Goal: Task Accomplishment & Management: Manage account settings

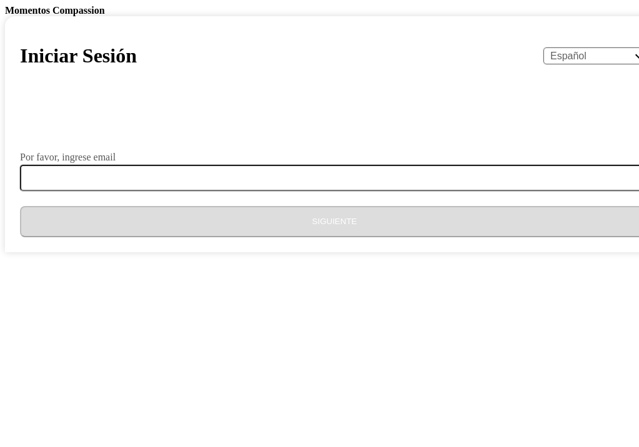
select select "es"
click at [599, 72] on body "Momentos Compassion Iniciar Sesión English Español Français አማርኛ ဗမာ bahasa Ind…" at bounding box center [319, 128] width 629 height 247
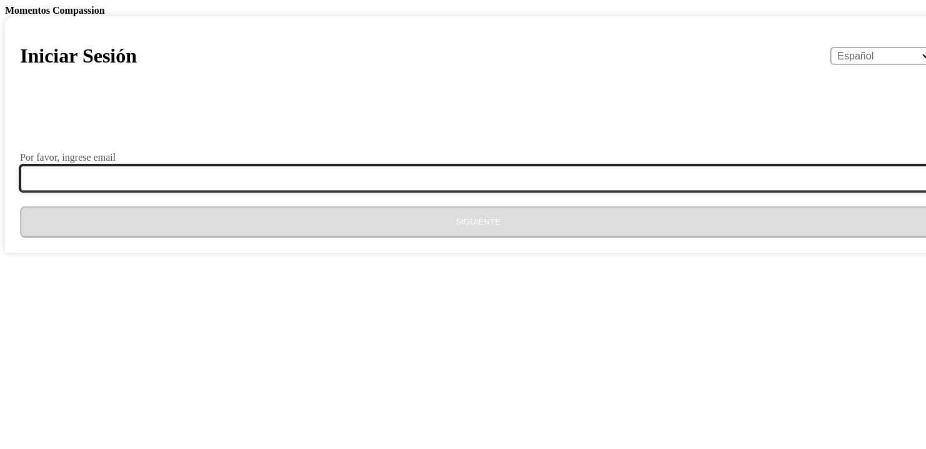
click at [435, 191] on input "Por favor, ingrese email" at bounding box center [485, 178] width 931 height 26
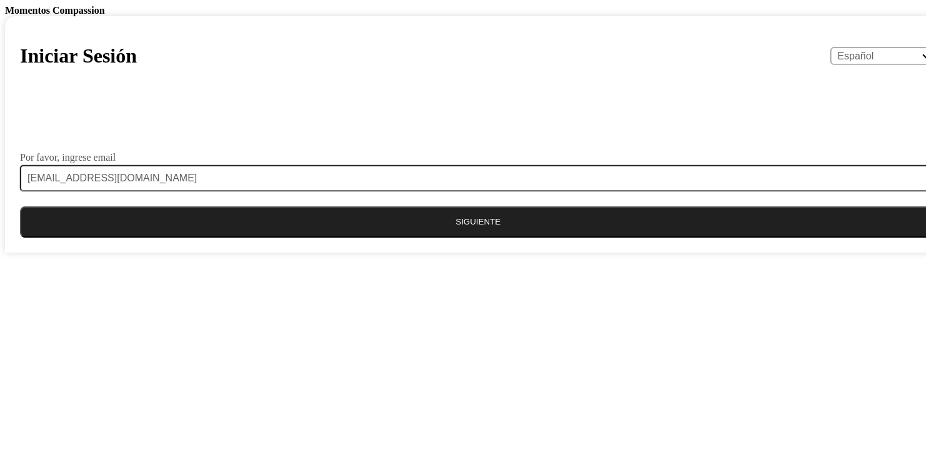
click at [443, 237] on button "Siguiente" at bounding box center [478, 221] width 916 height 31
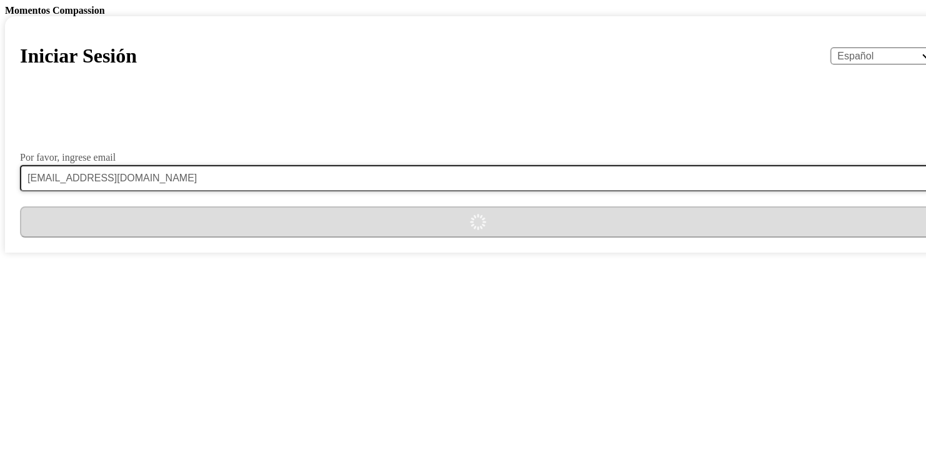
click at [479, 237] on form "Por favor, [PERSON_NAME] email [EMAIL_ADDRESS][DOMAIN_NAME]" at bounding box center [478, 171] width 916 height 131
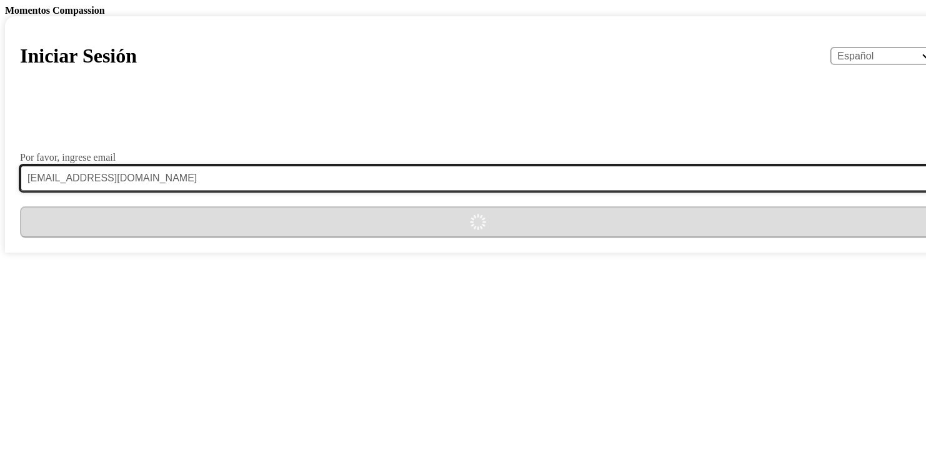
click at [478, 191] on input "[EMAIL_ADDRESS][DOMAIN_NAME]" at bounding box center [485, 178] width 931 height 26
type input "y"
type input "rr"
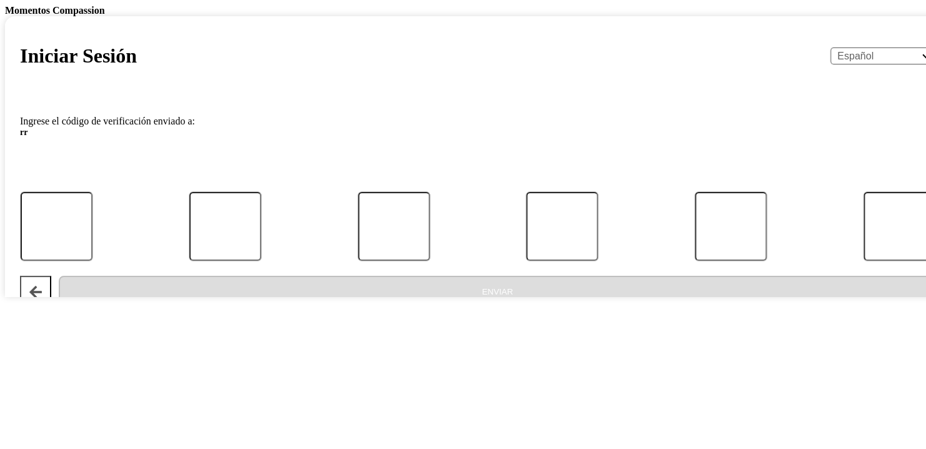
click at [51, 307] on button "Atrás" at bounding box center [35, 291] width 31 height 31
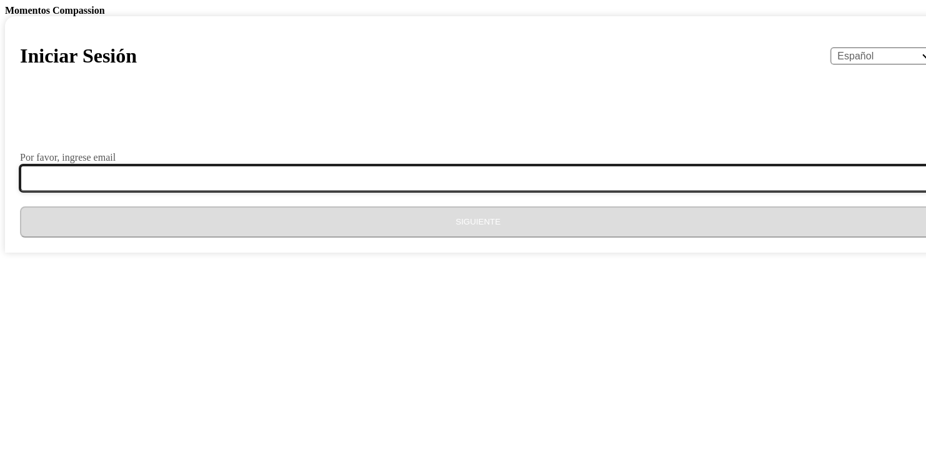
click at [360, 191] on input "Por favor, ingrese email" at bounding box center [485, 178] width 931 height 26
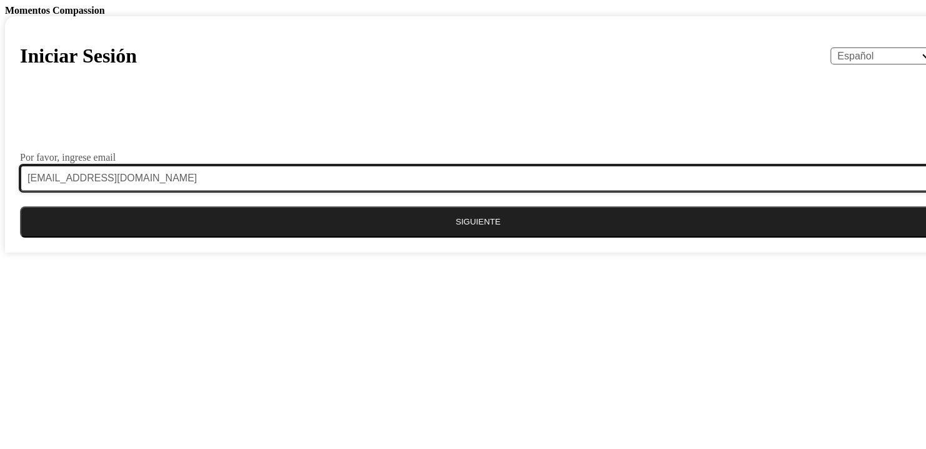
click at [350, 191] on input "[EMAIL_ADDRESS][DOMAIN_NAME]" at bounding box center [485, 178] width 931 height 26
type input "[EMAIL_ADDRESS][DOMAIN_NAME]"
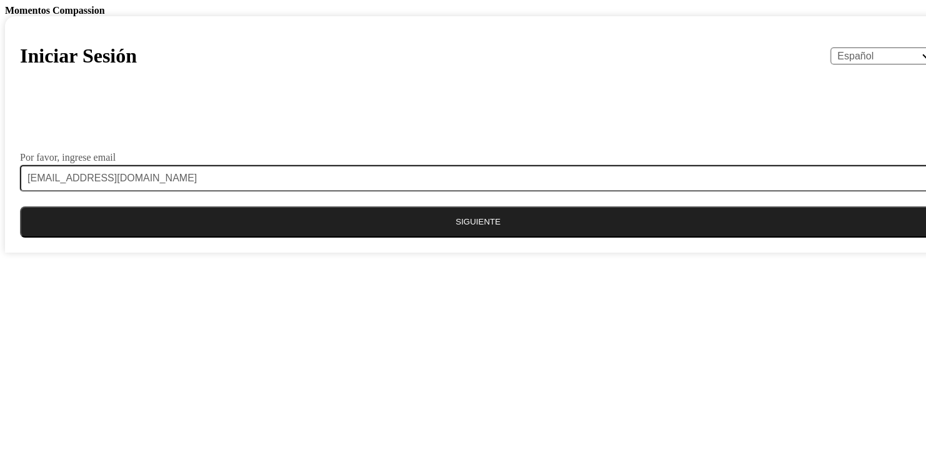
click at [407, 237] on button "Siguiente" at bounding box center [478, 221] width 916 height 31
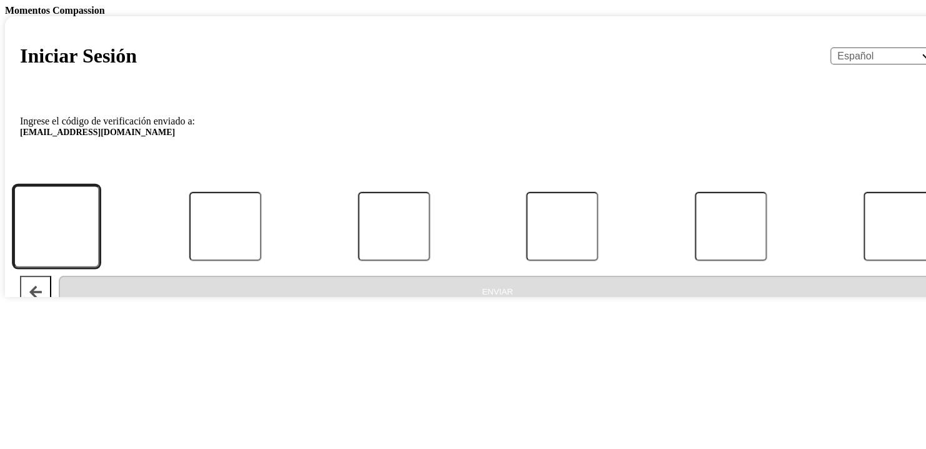
click at [100, 268] on input "Código" at bounding box center [57, 226] width 86 height 83
type input "5"
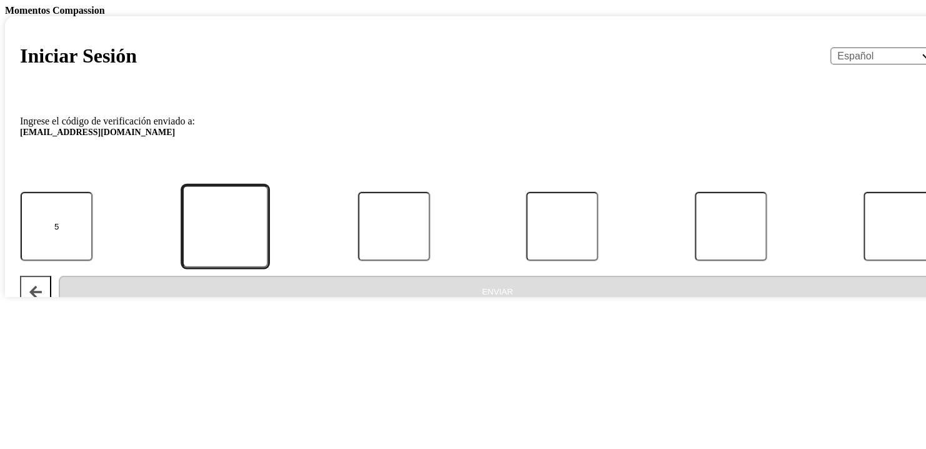
type input "7"
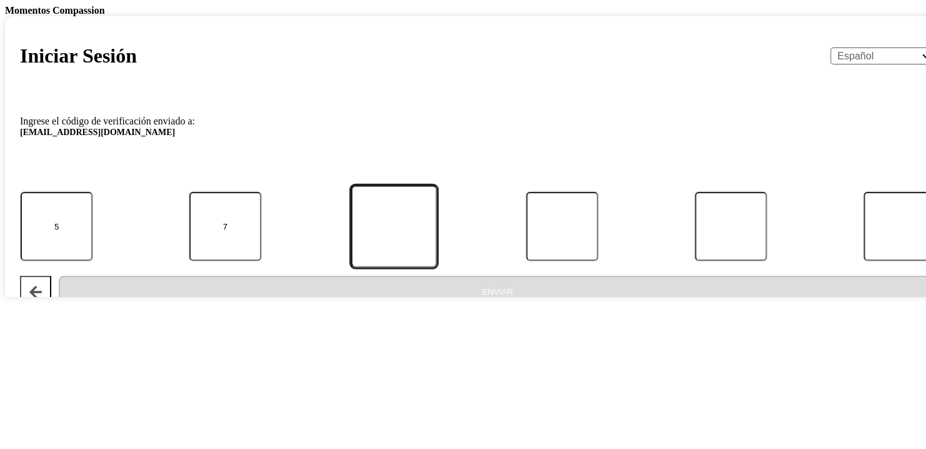
type input "3"
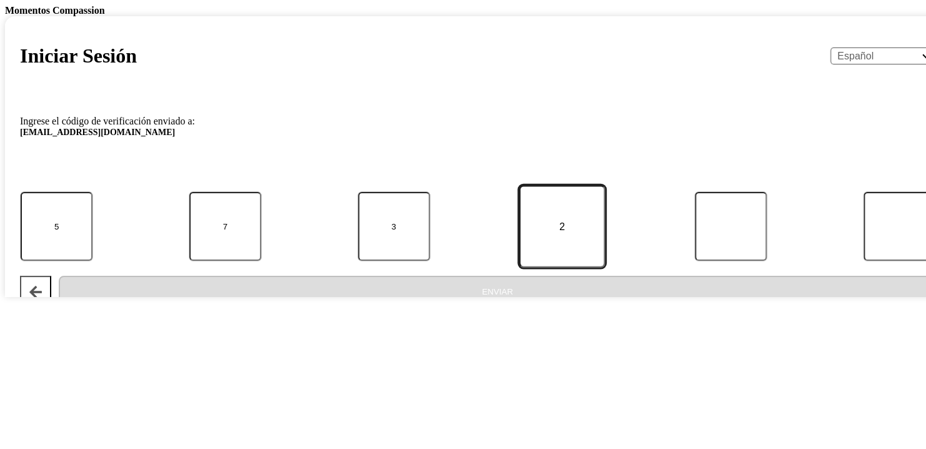
type input "1"
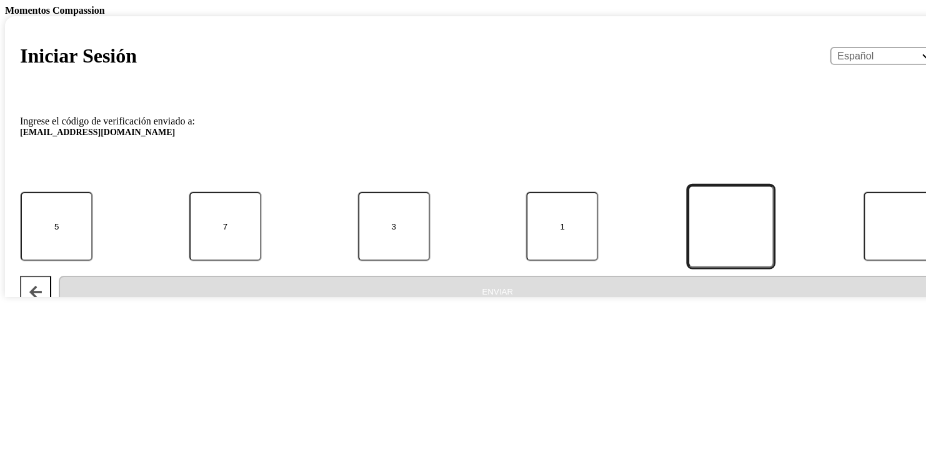
type input "9"
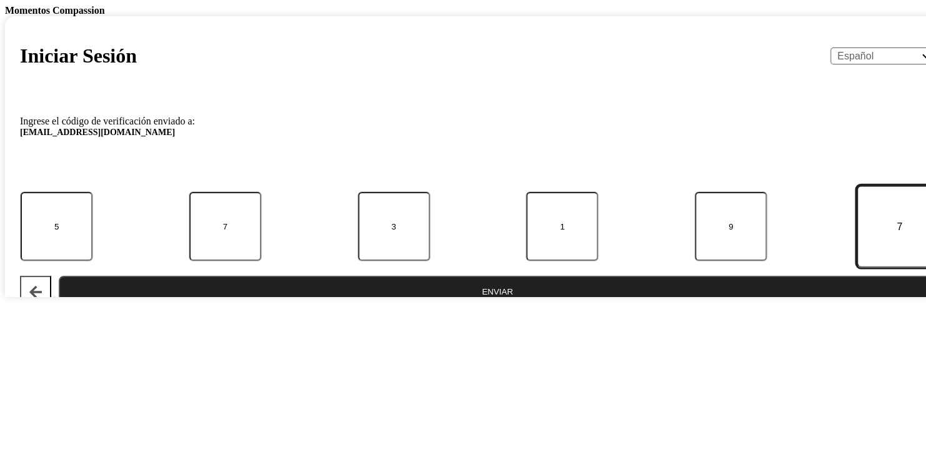
type input "7"
click at [412, 307] on button "Enviar" at bounding box center [497, 291] width 877 height 31
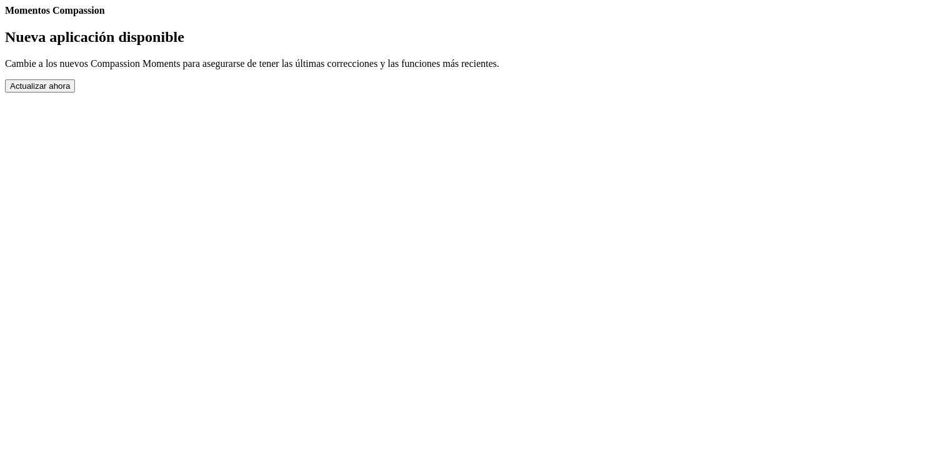
click at [75, 92] on button "Actualizar ahora" at bounding box center [40, 85] width 70 height 13
